Goal: Information Seeking & Learning: Learn about a topic

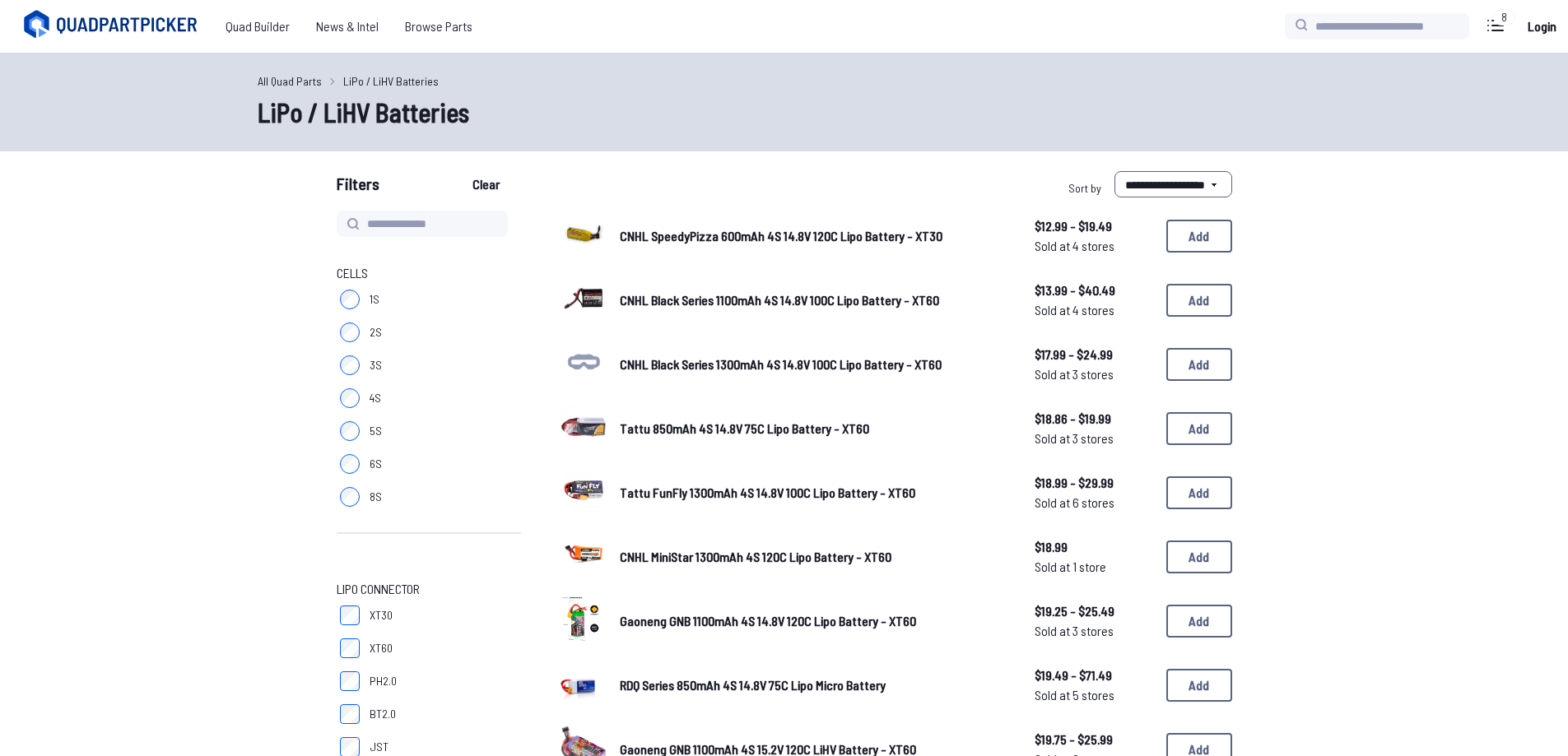
select select "*********"
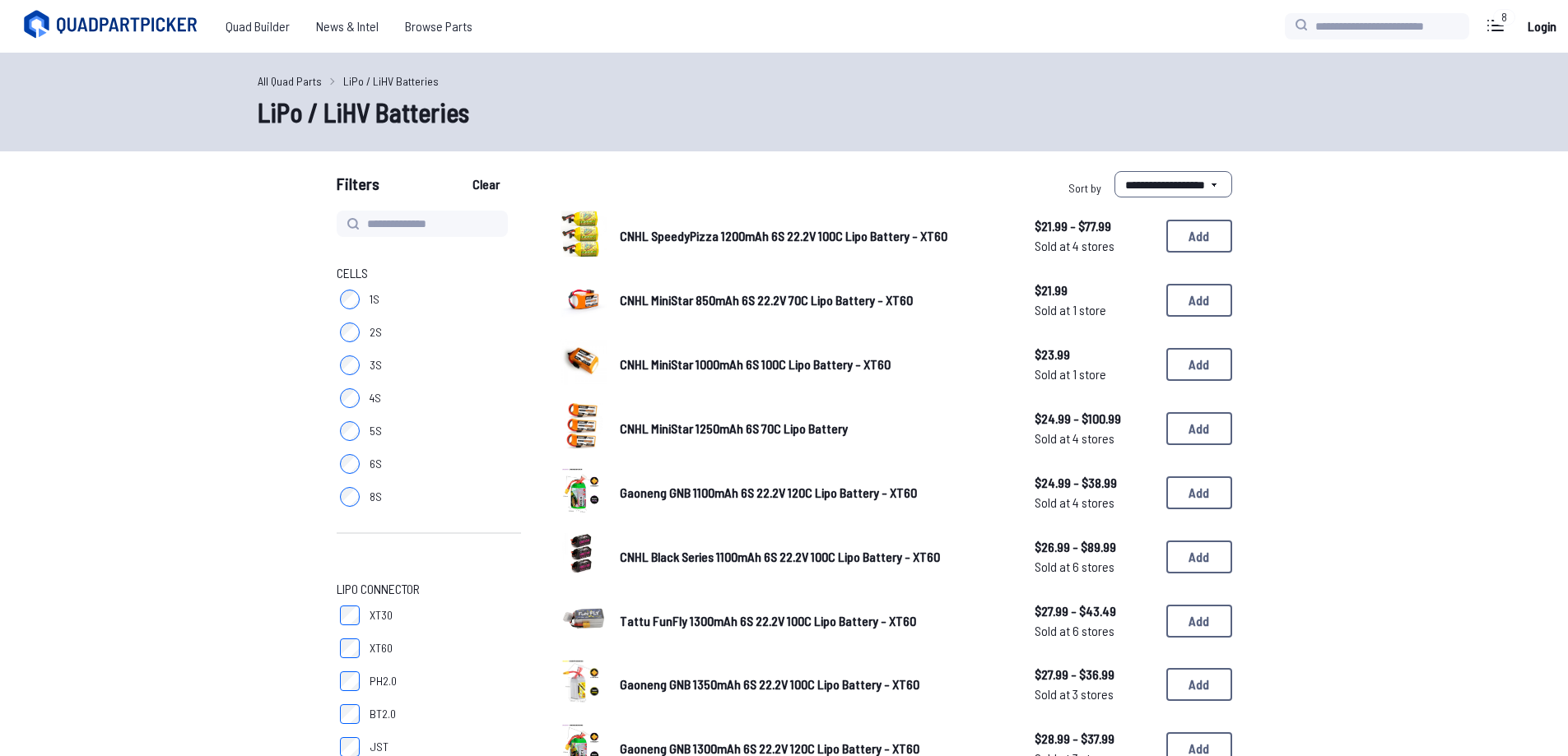
select select "*********"
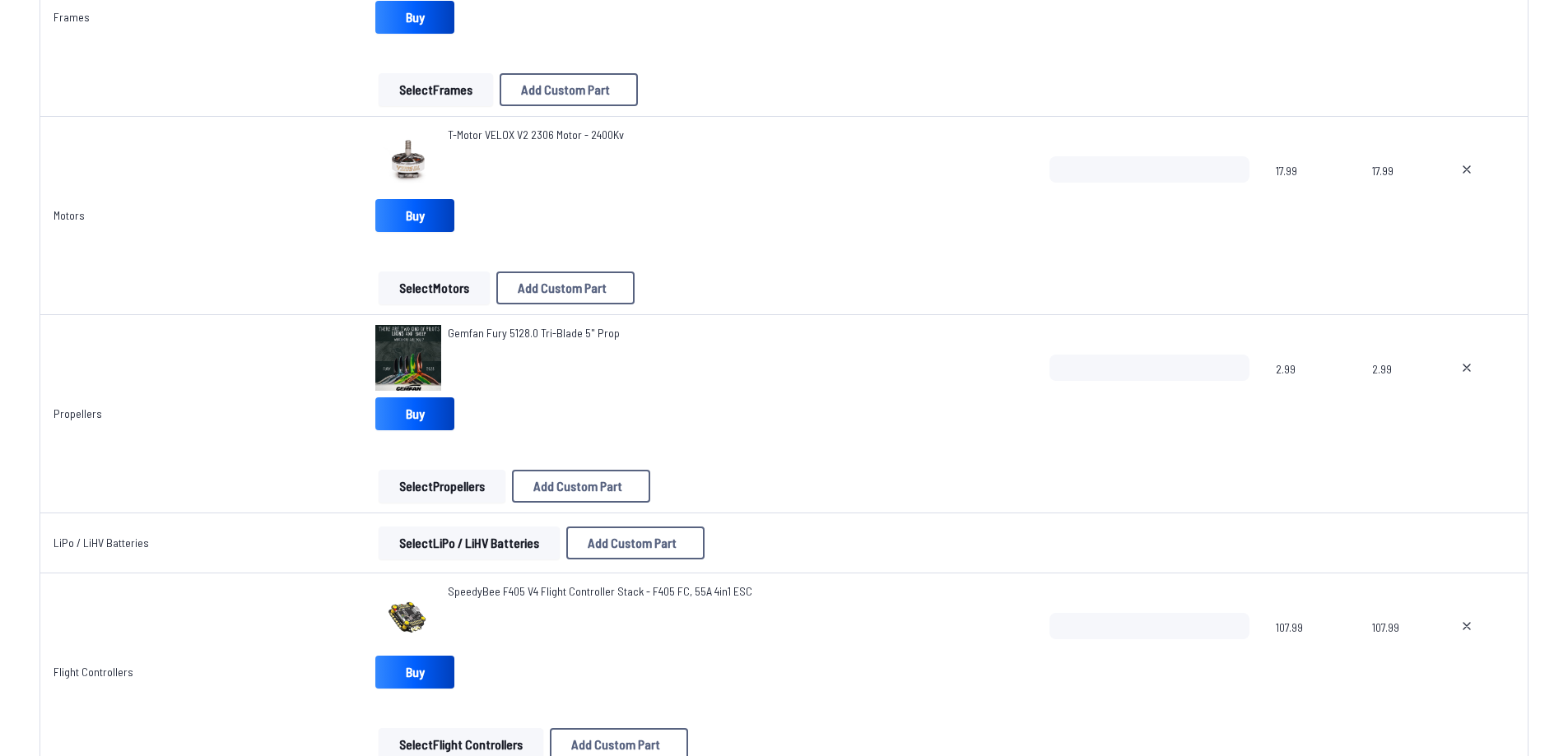
scroll to position [329, 0]
